Goal: Task Accomplishment & Management: Manage account settings

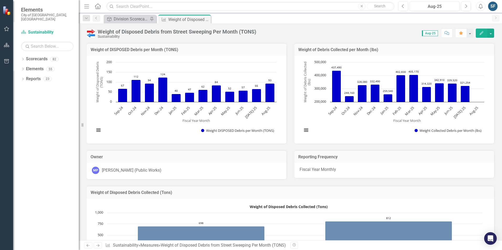
drag, startPoint x: 207, startPoint y: 19, endPoint x: 177, endPoint y: 15, distance: 29.9
click at [0, 0] on icon "Close" at bounding box center [0, 0] width 0 height 0
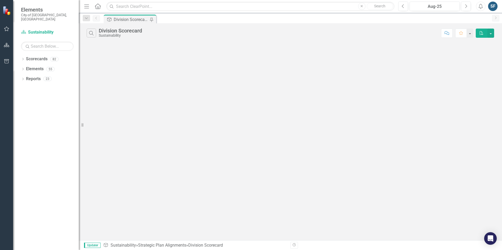
click at [144, 19] on div "Division Scorecard" at bounding box center [131, 19] width 35 height 7
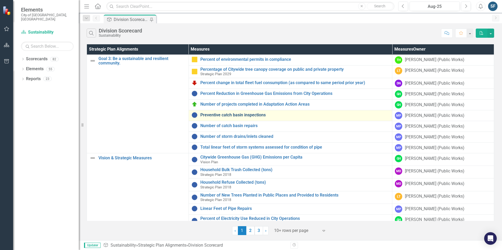
click at [240, 115] on link "Preventive catch basin inspections" at bounding box center [294, 115] width 189 height 5
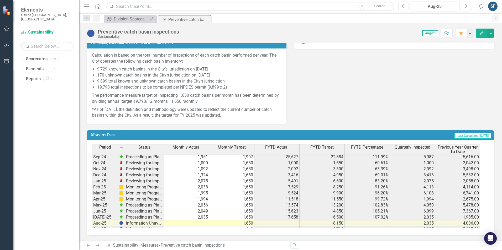
scroll to position [145, 0]
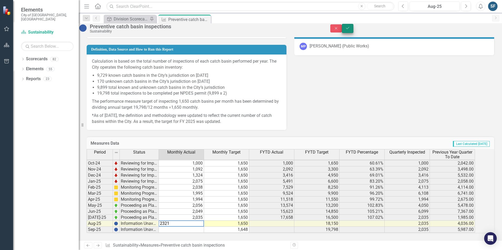
type textarea "2321"
click at [353, 32] on button "Save" at bounding box center [348, 28] width 12 height 9
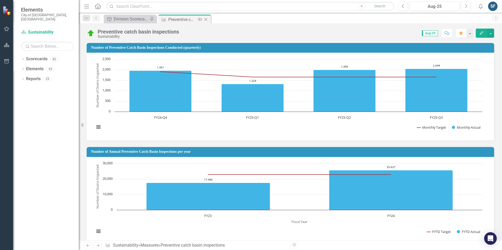
click at [207, 20] on icon "Close" at bounding box center [205, 19] width 5 height 4
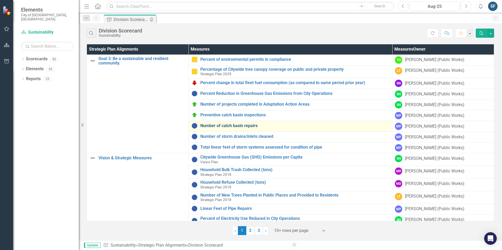
click at [240, 126] on link "Number of catch basin repairs" at bounding box center [294, 126] width 189 height 5
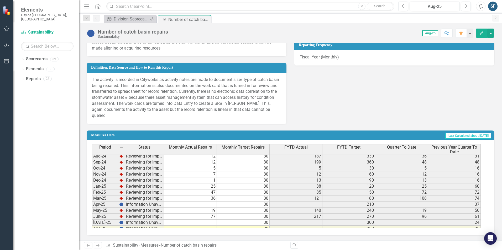
scroll to position [145, 0]
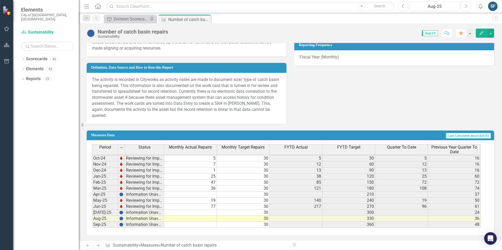
click at [213, 196] on tbody "Apr-23 Reviewing for Improvement 2 30 69 210 [DATE]-23 Reviewing for Improvemen…" at bounding box center [286, 137] width 389 height 181
click at [213, 213] on td at bounding box center [190, 213] width 53 height 6
click at [211, 218] on td at bounding box center [190, 219] width 53 height 6
click at [208, 219] on td at bounding box center [190, 219] width 53 height 6
click at [202, 217] on td at bounding box center [190, 219] width 53 height 6
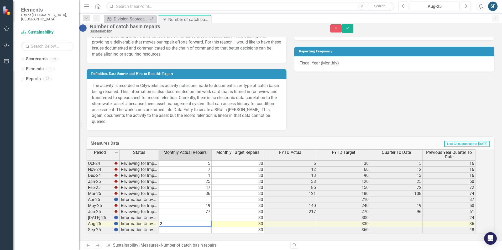
type textarea "26"
click at [350, 30] on icon "Save" at bounding box center [347, 28] width 5 height 4
type textarea "26"
click at [349, 29] on icon "submit" at bounding box center [347, 28] width 3 height 2
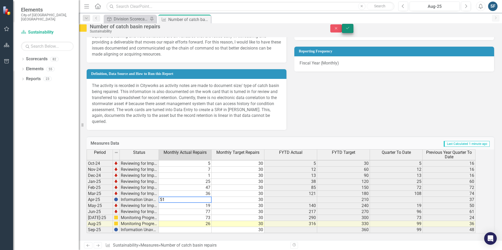
type textarea "51"
click at [353, 33] on button "Save" at bounding box center [348, 28] width 12 height 9
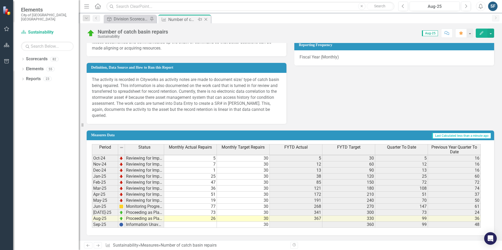
click at [206, 19] on icon "Close" at bounding box center [205, 19] width 5 height 4
